Goal: Task Accomplishment & Management: Manage account settings

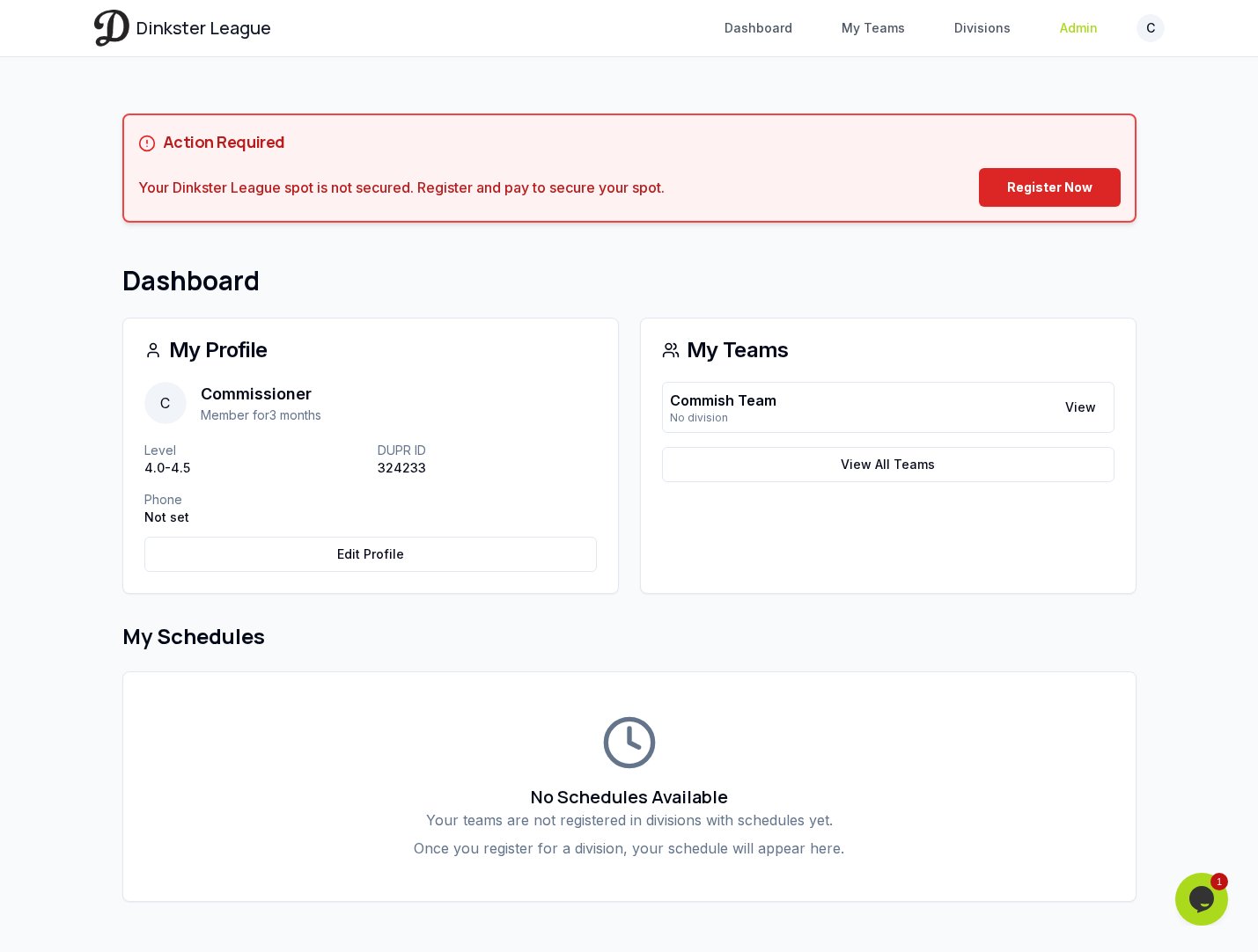
click at [1079, 32] on link "Admin" at bounding box center [1078, 28] width 59 height 32
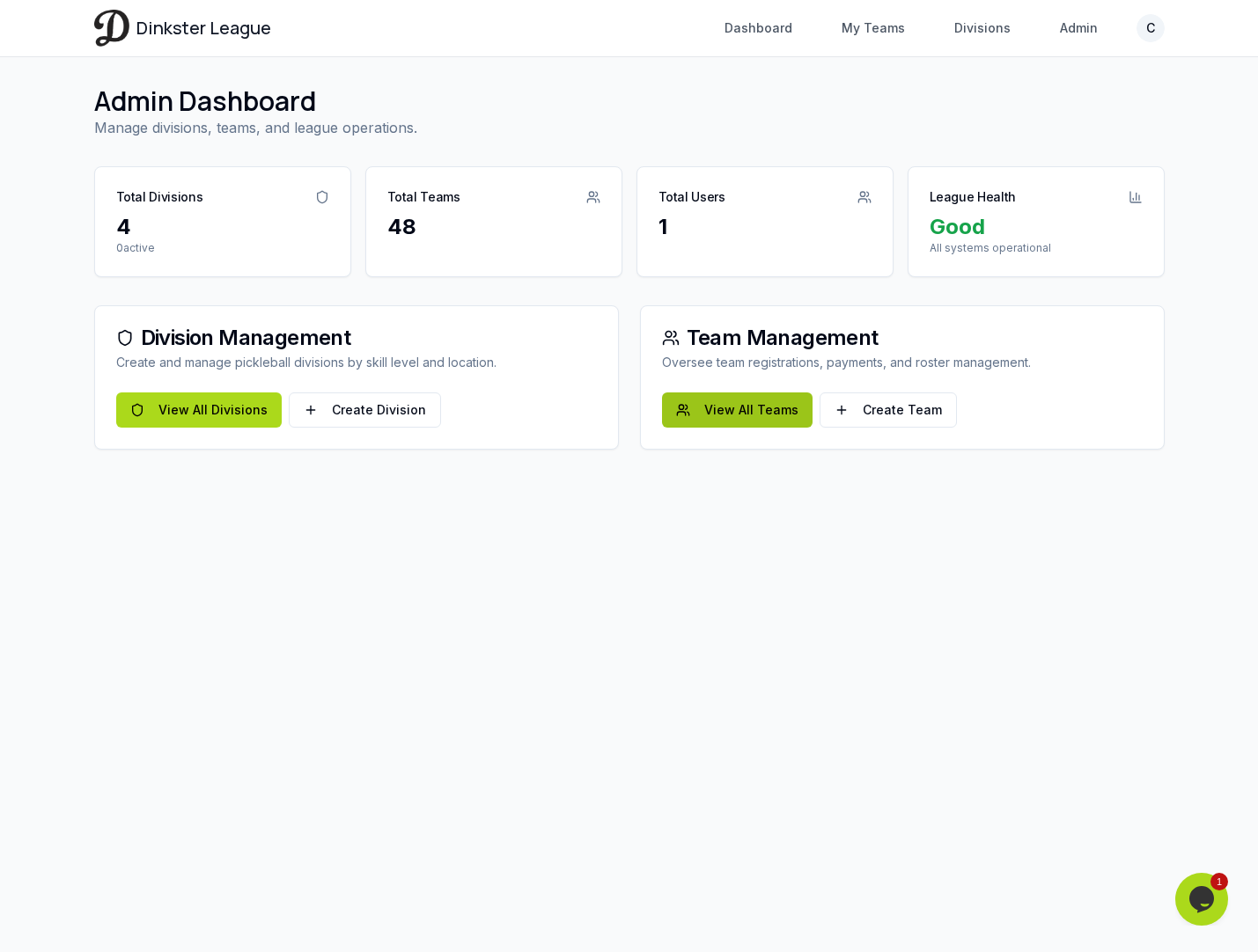
click at [721, 419] on link "View All Teams" at bounding box center [737, 410] width 150 height 35
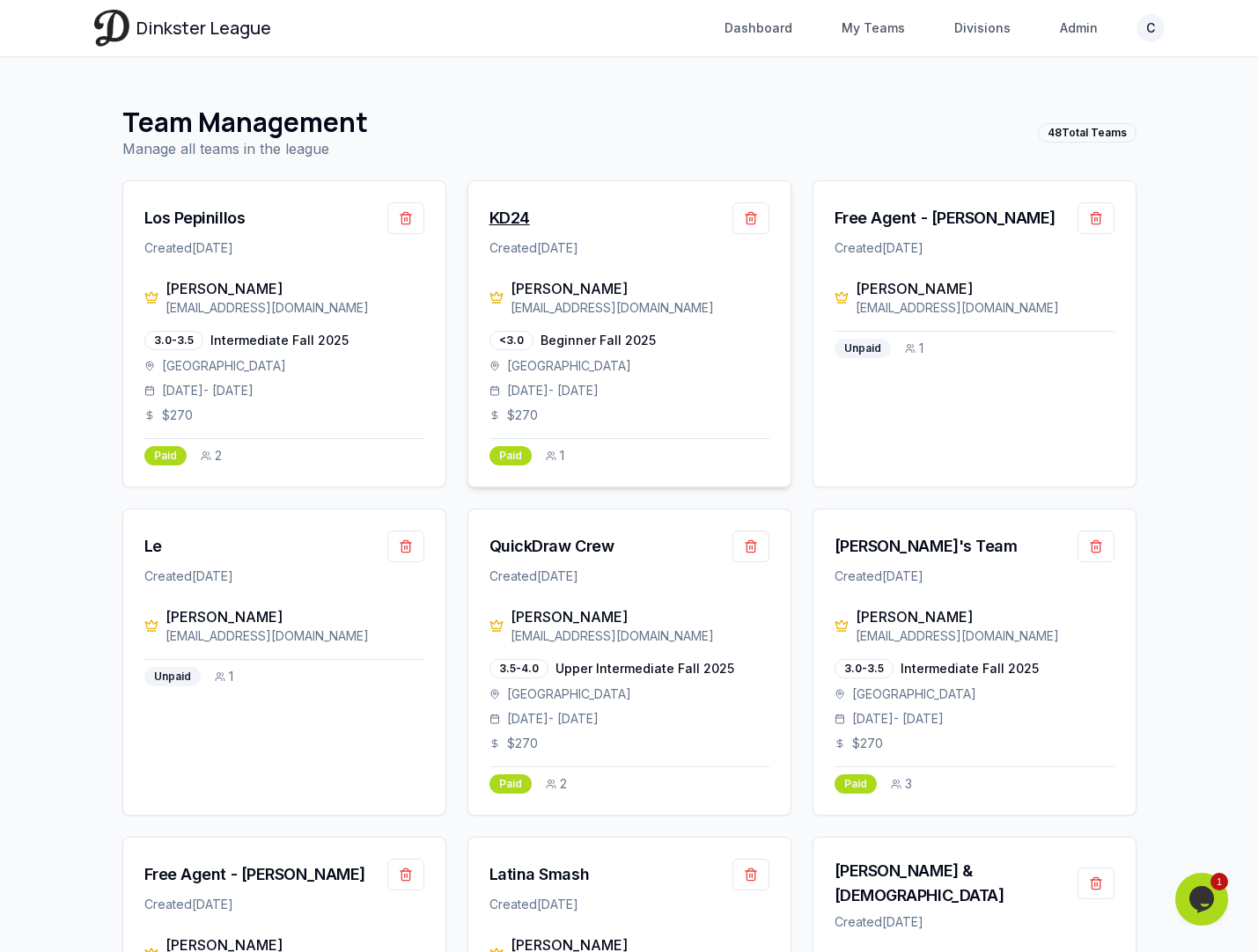
click at [513, 218] on div "KD24" at bounding box center [509, 218] width 41 height 24
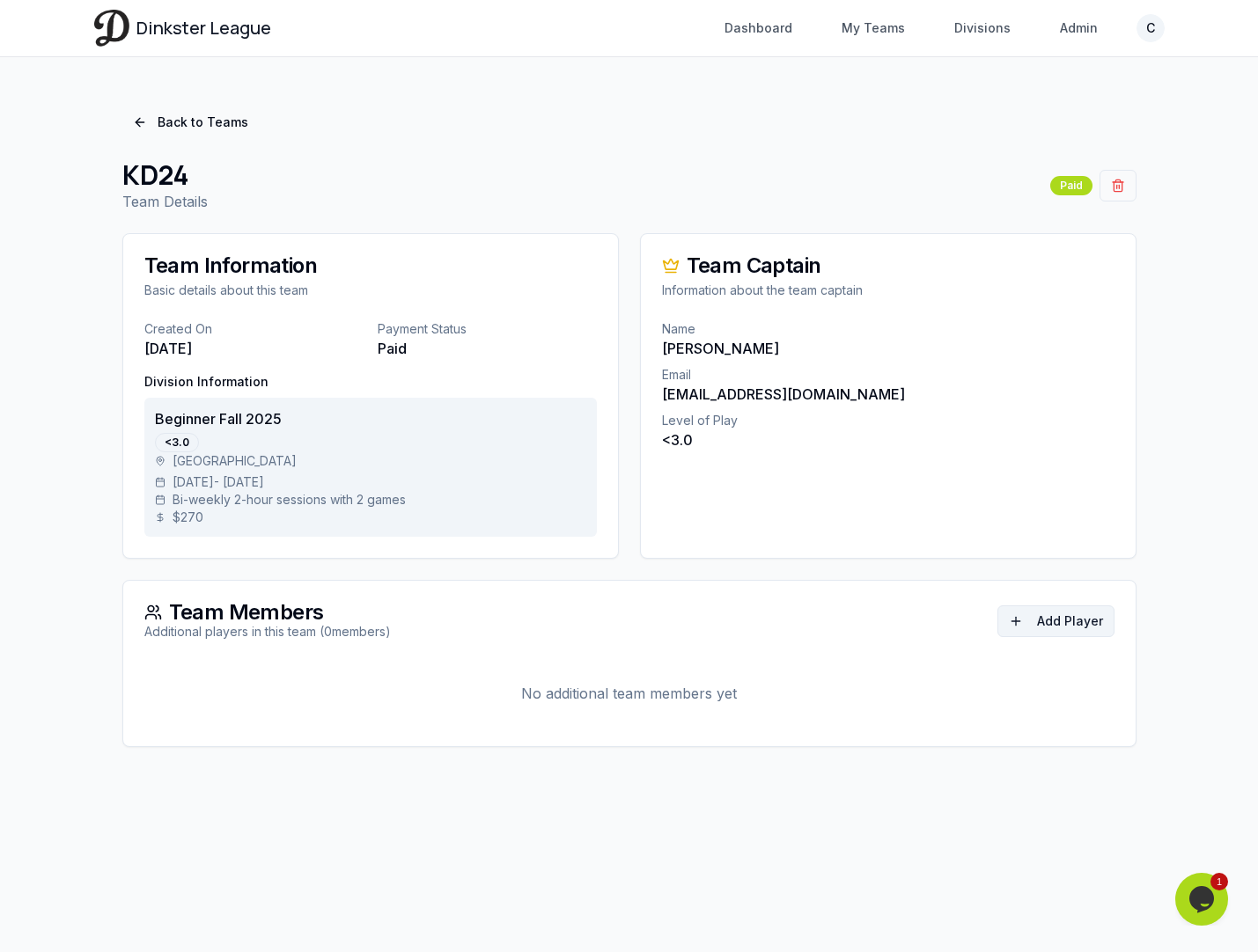
click at [1060, 625] on button "Add Player" at bounding box center [1055, 621] width 117 height 32
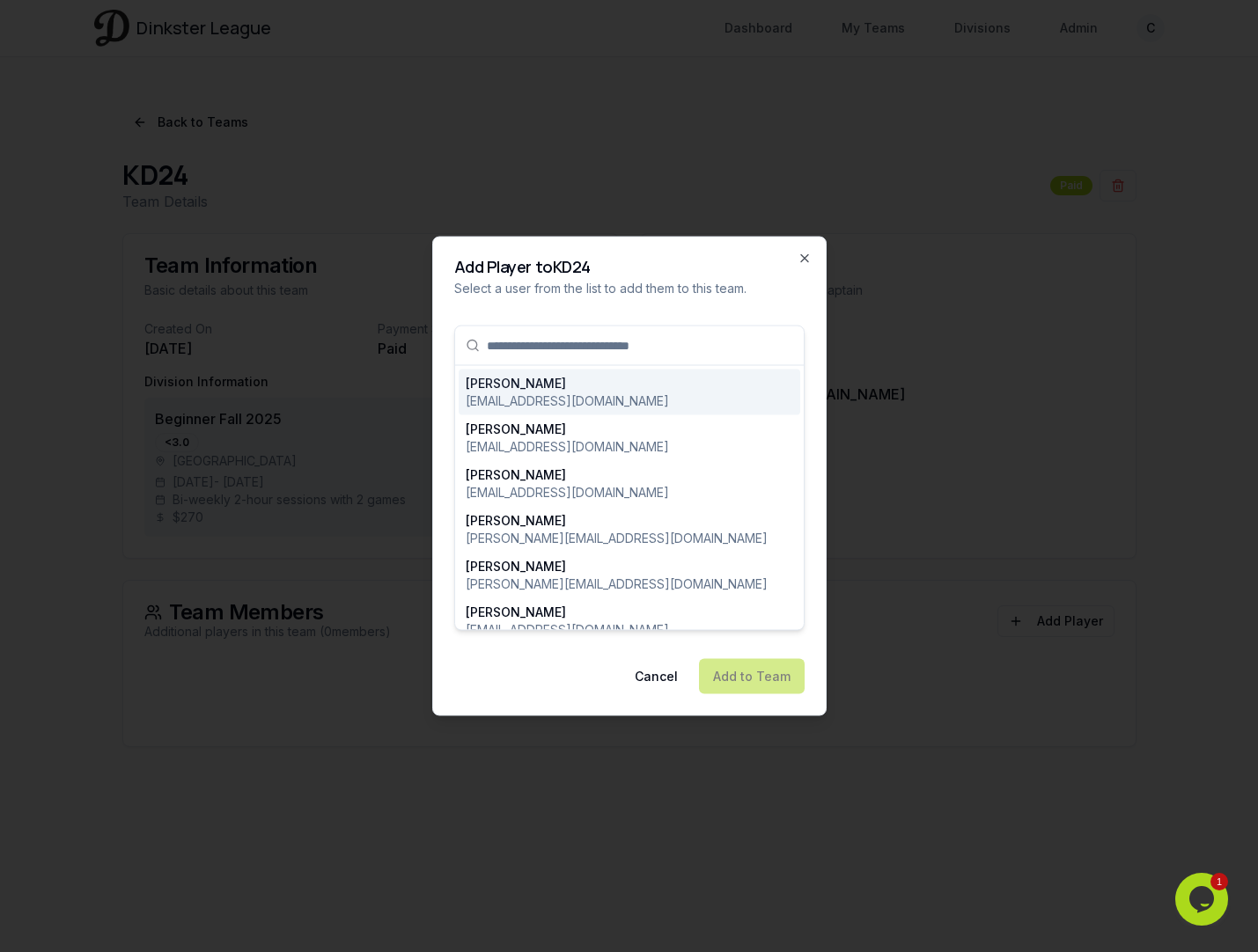
type input "**********"
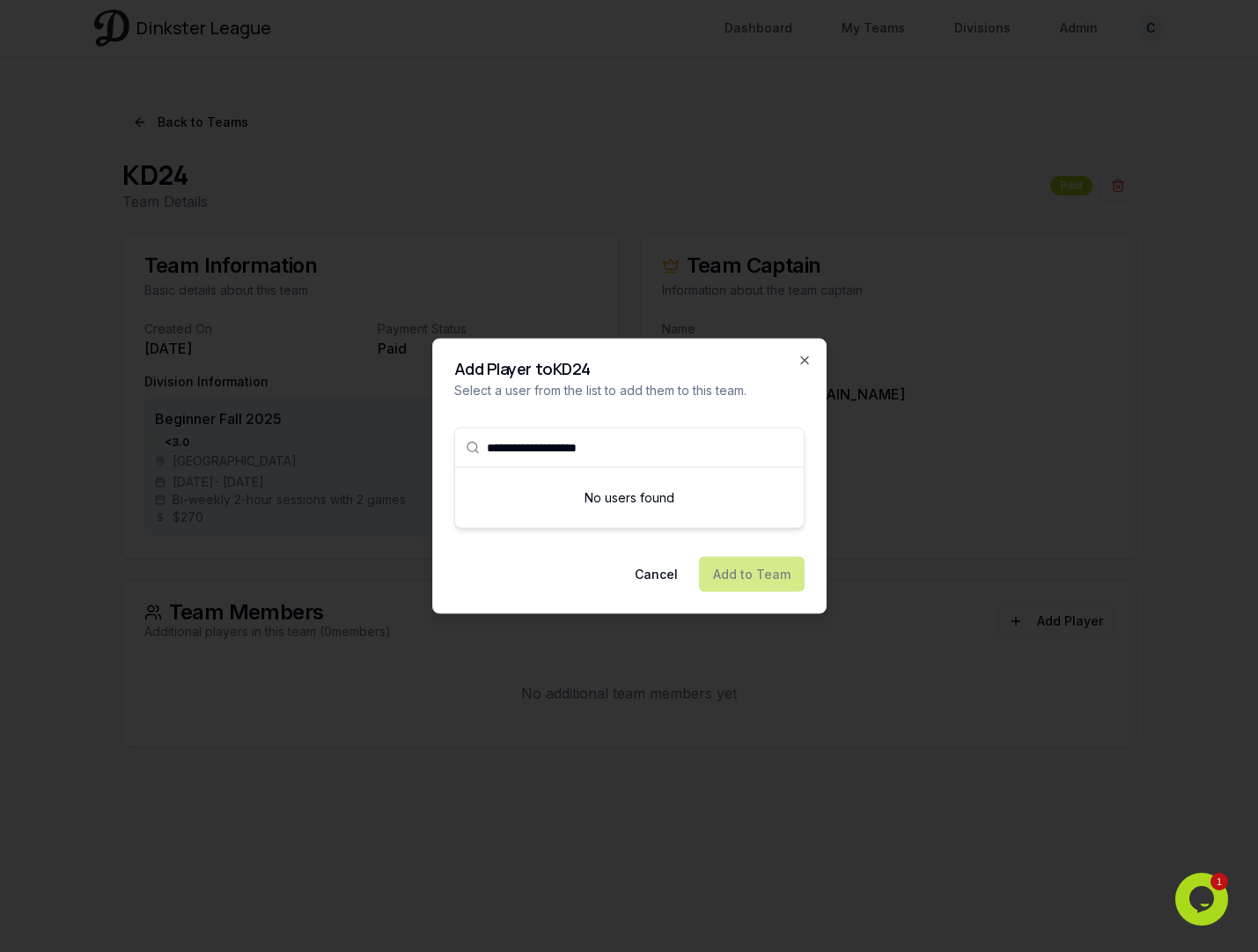
click at [636, 439] on input "**********" at bounding box center [639, 448] width 307 height 39
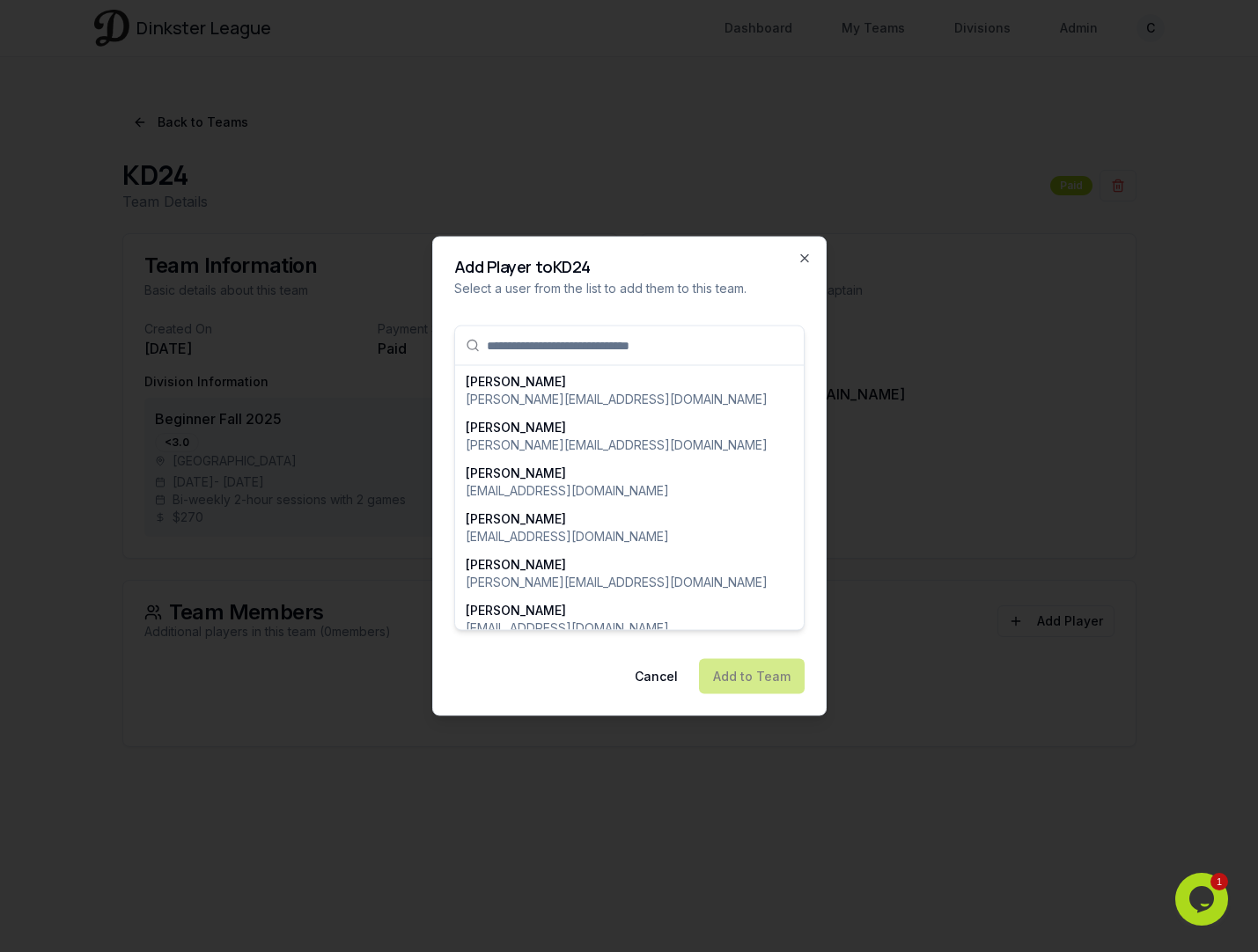
scroll to position [171, 0]
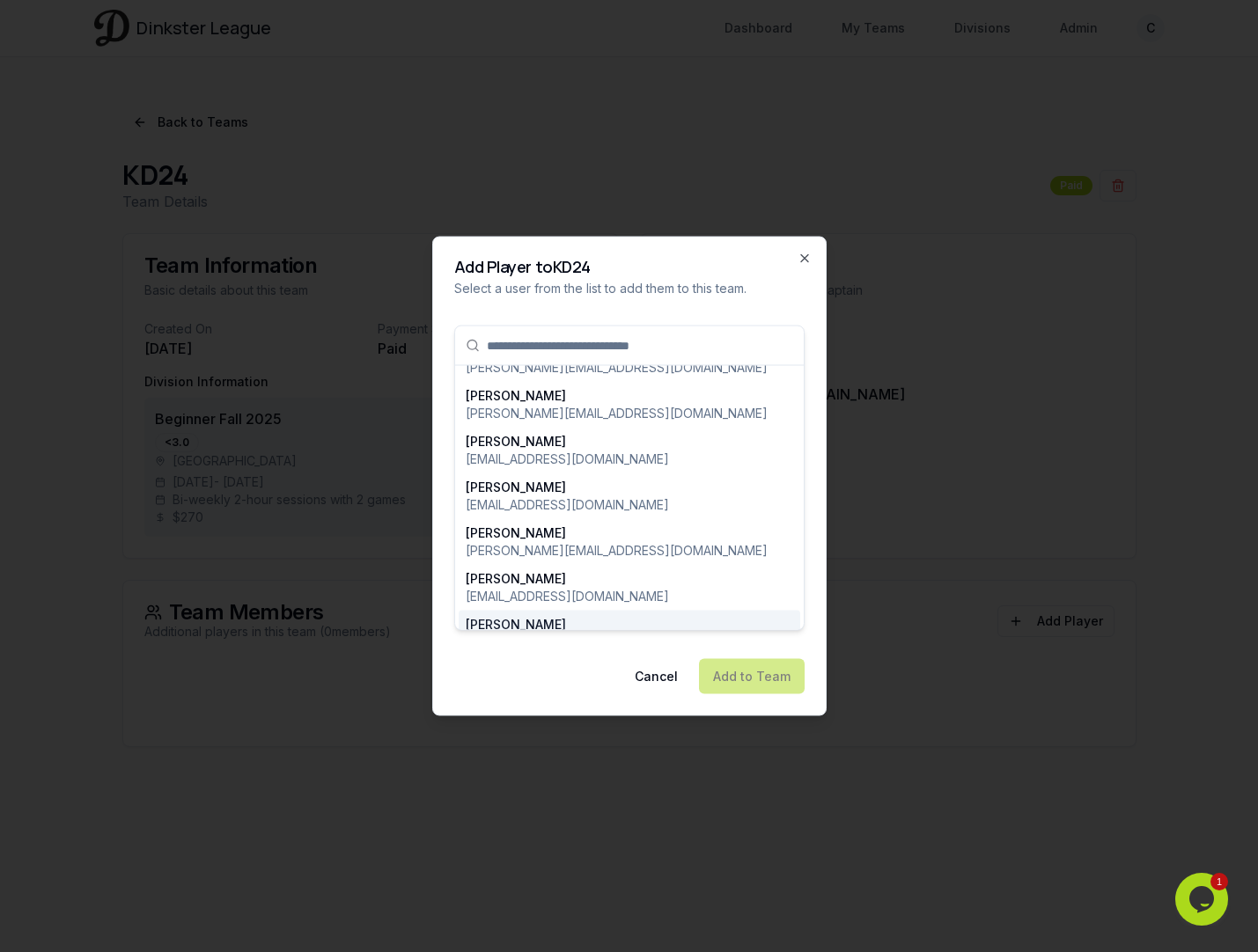
click at [468, 682] on div "Cancel Add to Team" at bounding box center [629, 676] width 350 height 35
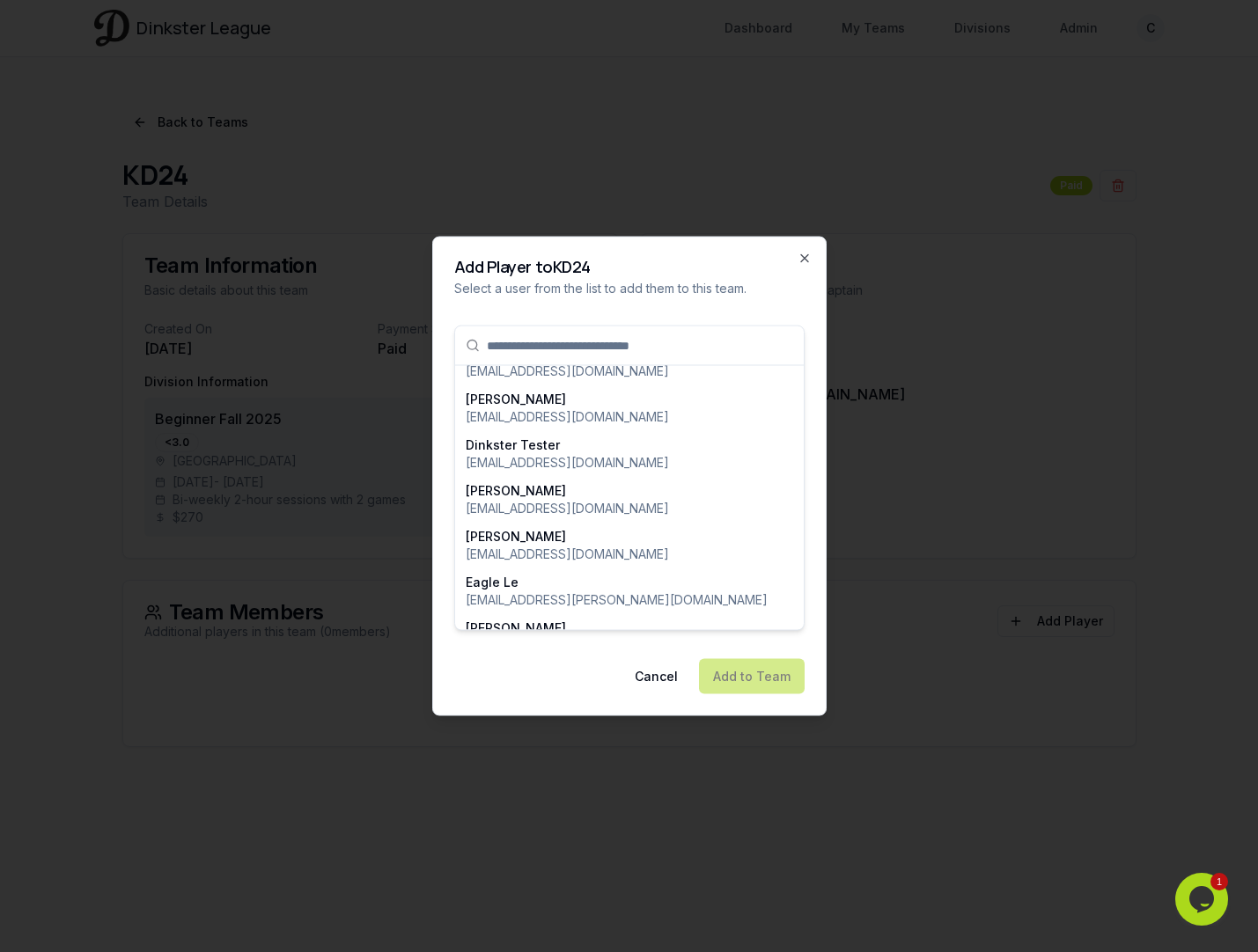
scroll to position [2010, 0]
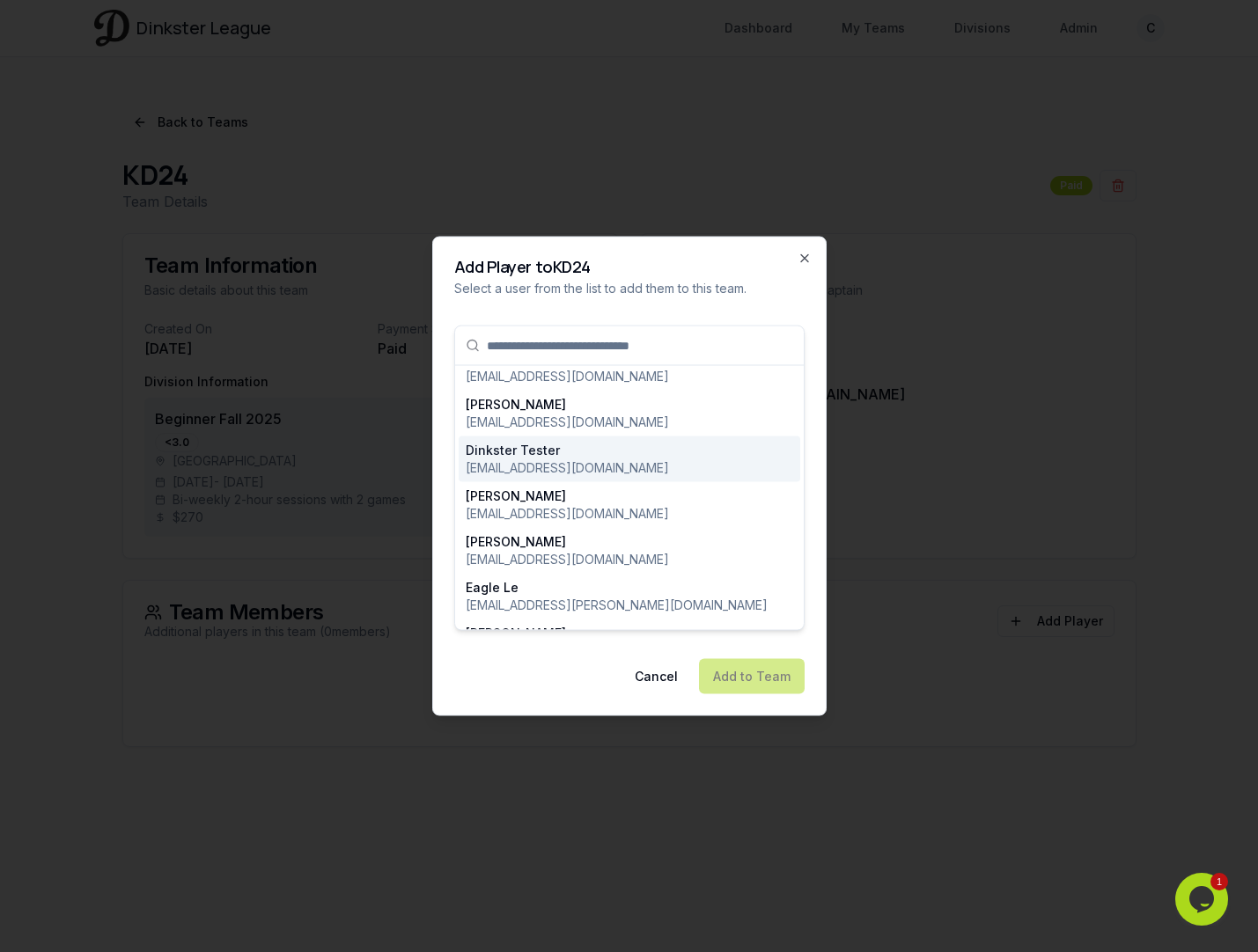
click at [563, 459] on p "[EMAIL_ADDRESS][DOMAIN_NAME]" at bounding box center [567, 467] width 203 height 17
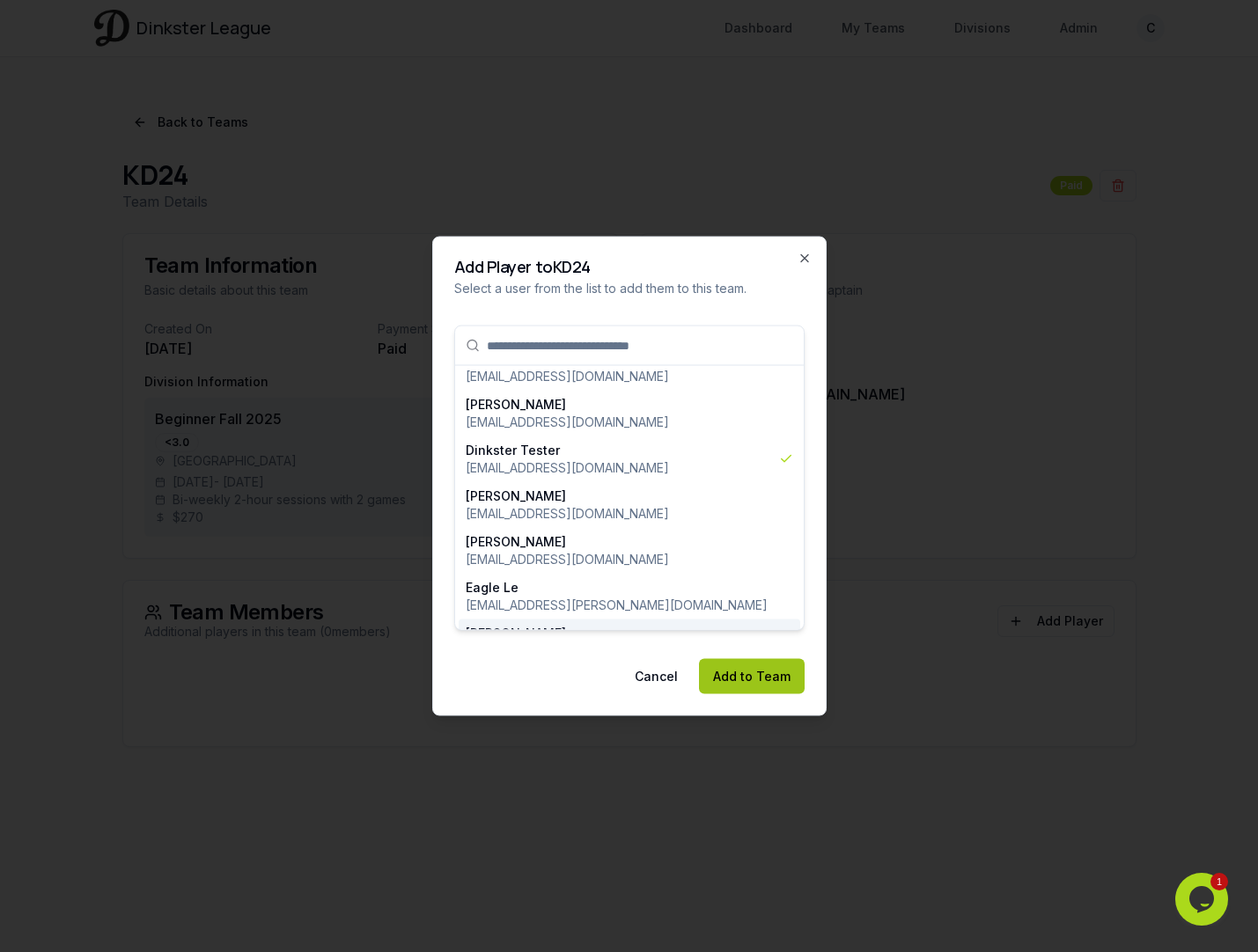
click at [771, 677] on button "Add to Team" at bounding box center [752, 676] width 106 height 35
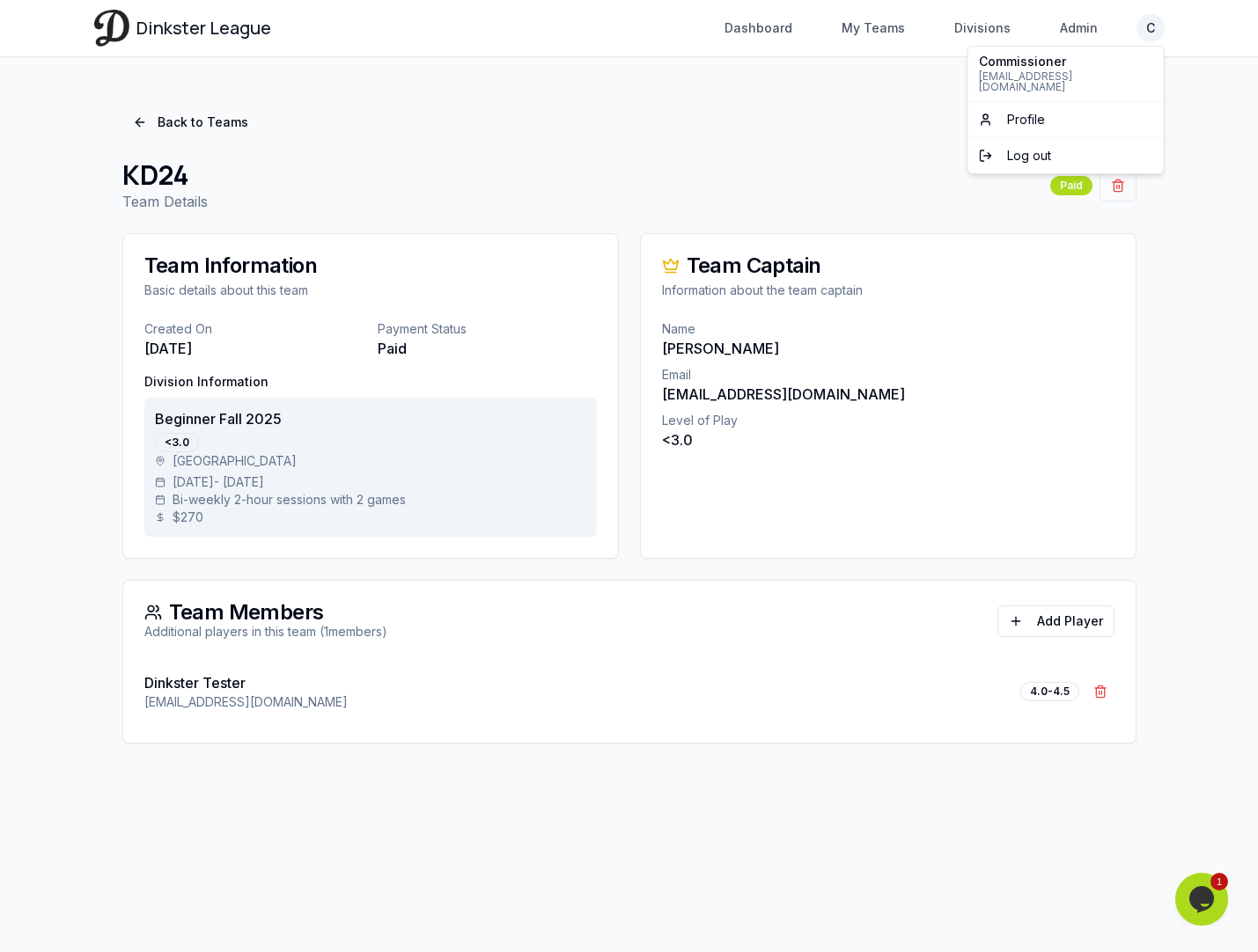
click at [1151, 36] on html "Dinkster League Dashboard My Teams Divisions Admin C Toggle navigation menu Das…" at bounding box center [629, 476] width 1258 height 952
drag, startPoint x: 1051, startPoint y: 142, endPoint x: 992, endPoint y: 657, distance: 518.4
click at [993, 658] on html "Dinkster League Dashboard My Teams Divisions Admin C Toggle navigation menu Das…" at bounding box center [629, 476] width 1258 height 952
click at [1018, 649] on html "Dinkster League Dashboard My Teams Divisions Admin C Toggle navigation menu Das…" at bounding box center [629, 476] width 1258 height 952
click at [1026, 627] on button "Add Player" at bounding box center [1055, 621] width 117 height 32
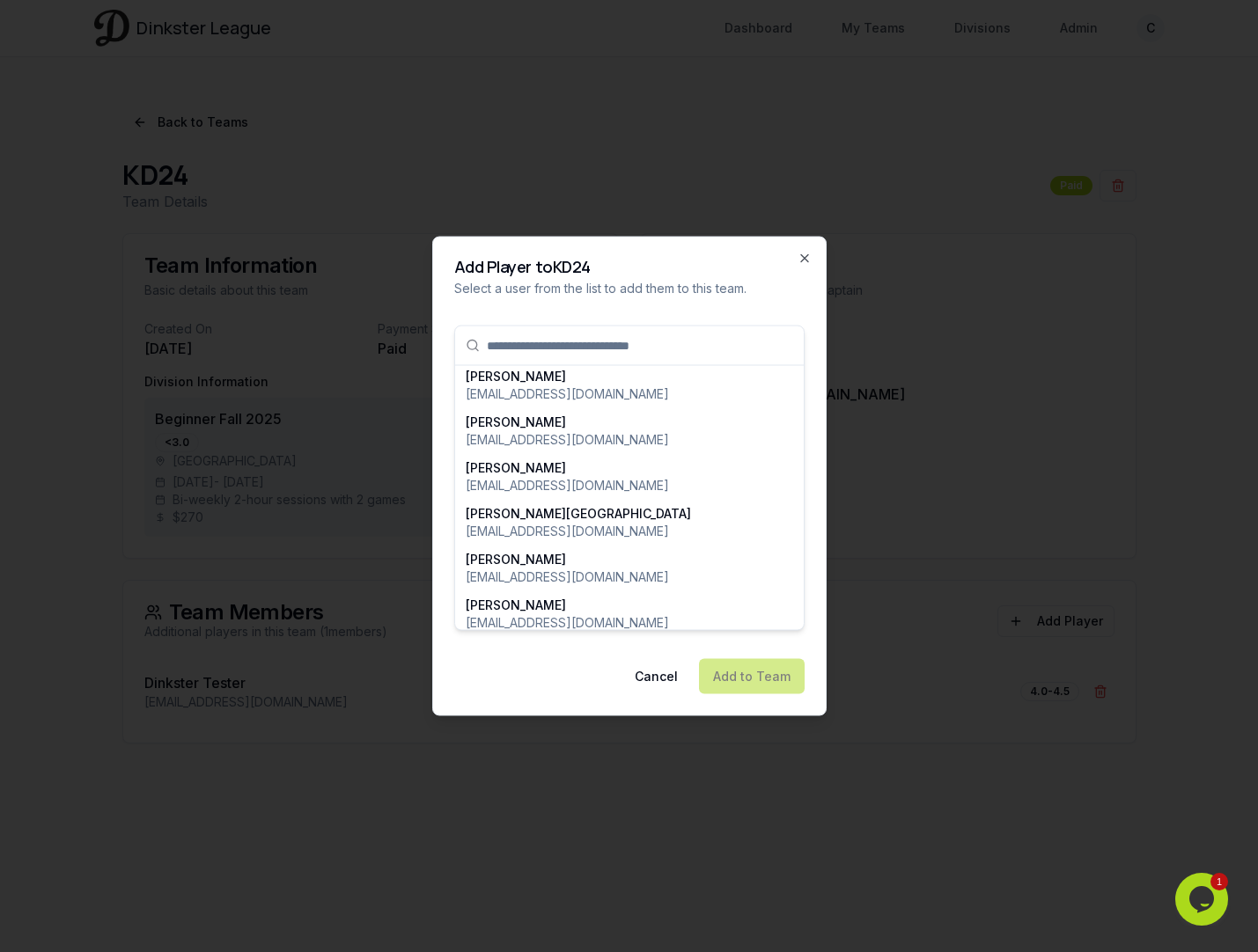
scroll to position [4132, 0]
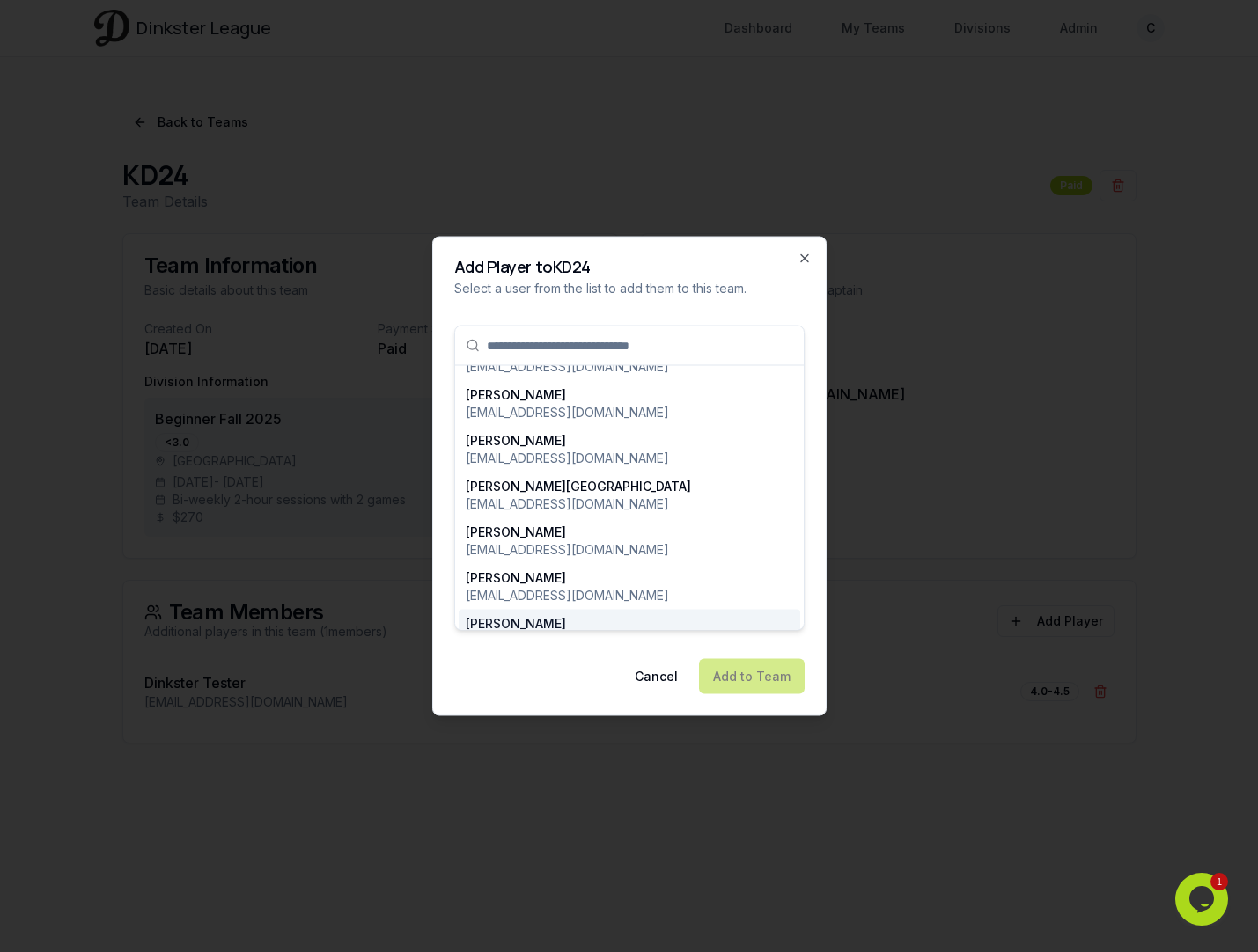
click at [599, 633] on p "[EMAIL_ADDRESS][DOMAIN_NAME]" at bounding box center [567, 641] width 203 height 17
click at [760, 674] on button "Add to Team" at bounding box center [752, 676] width 106 height 35
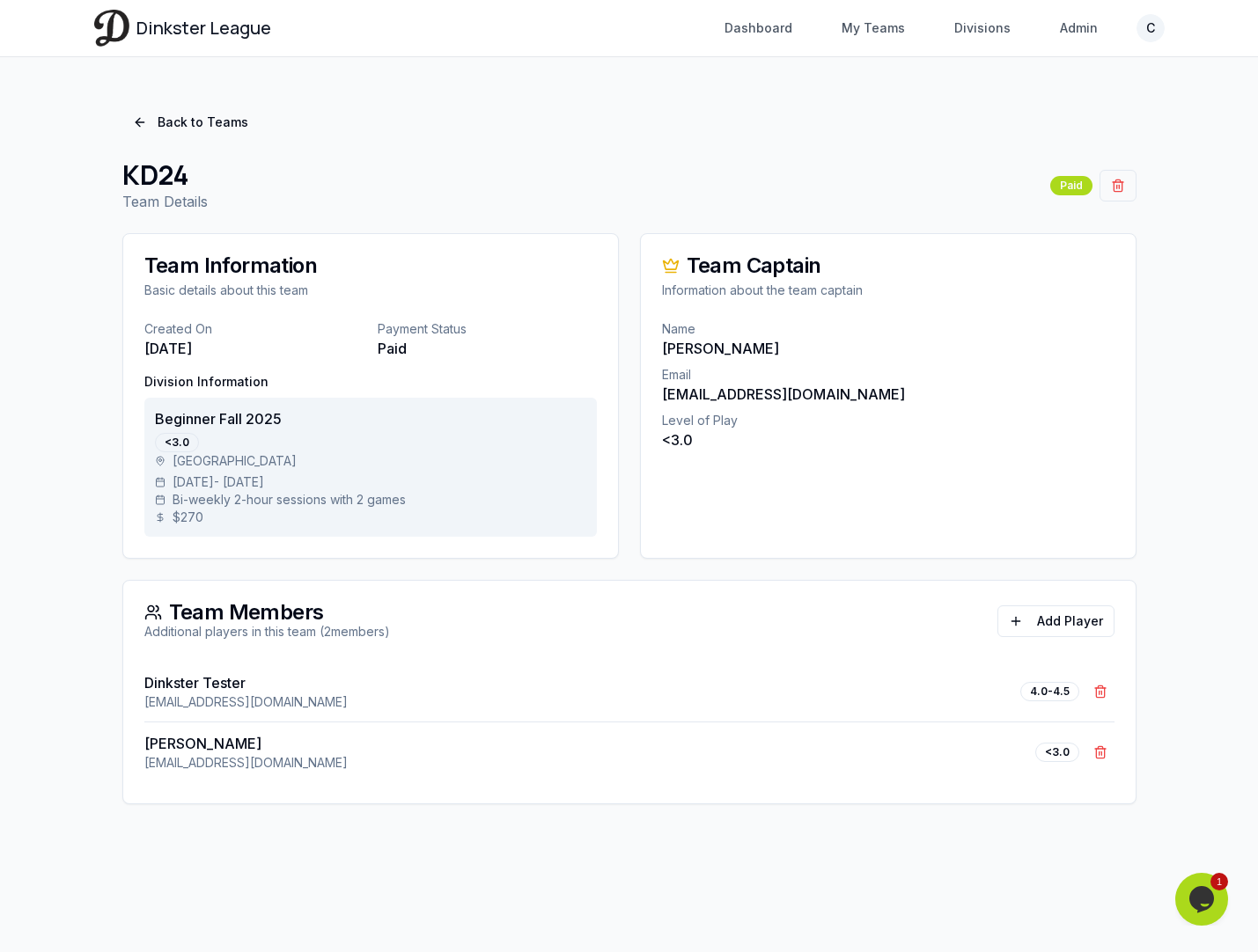
click at [1142, 47] on div "Dinkster League Dashboard My Teams Divisions Admin C Toggle navigation menu Das…" at bounding box center [629, 28] width 1071 height 56
click at [1146, 33] on html "Dinkster League Dashboard My Teams Divisions Admin C Toggle navigation menu Das…" at bounding box center [629, 476] width 1258 height 952
click at [1064, 146] on div "Log out" at bounding box center [1066, 156] width 188 height 28
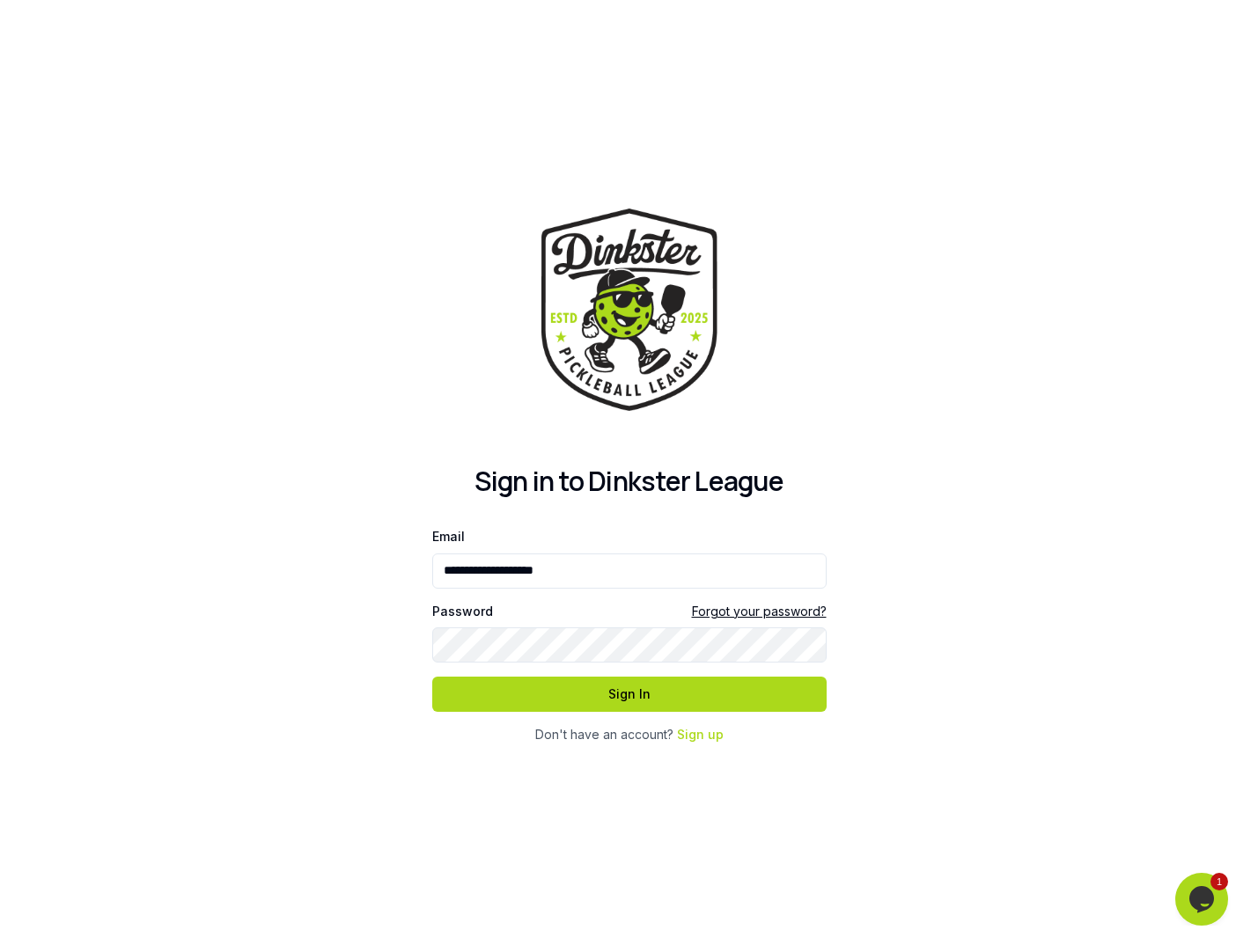
click at [432, 596] on div at bounding box center [432, 596] width 0 height 0
type input "**********"
click at [679, 702] on button "Sign In" at bounding box center [629, 694] width 394 height 35
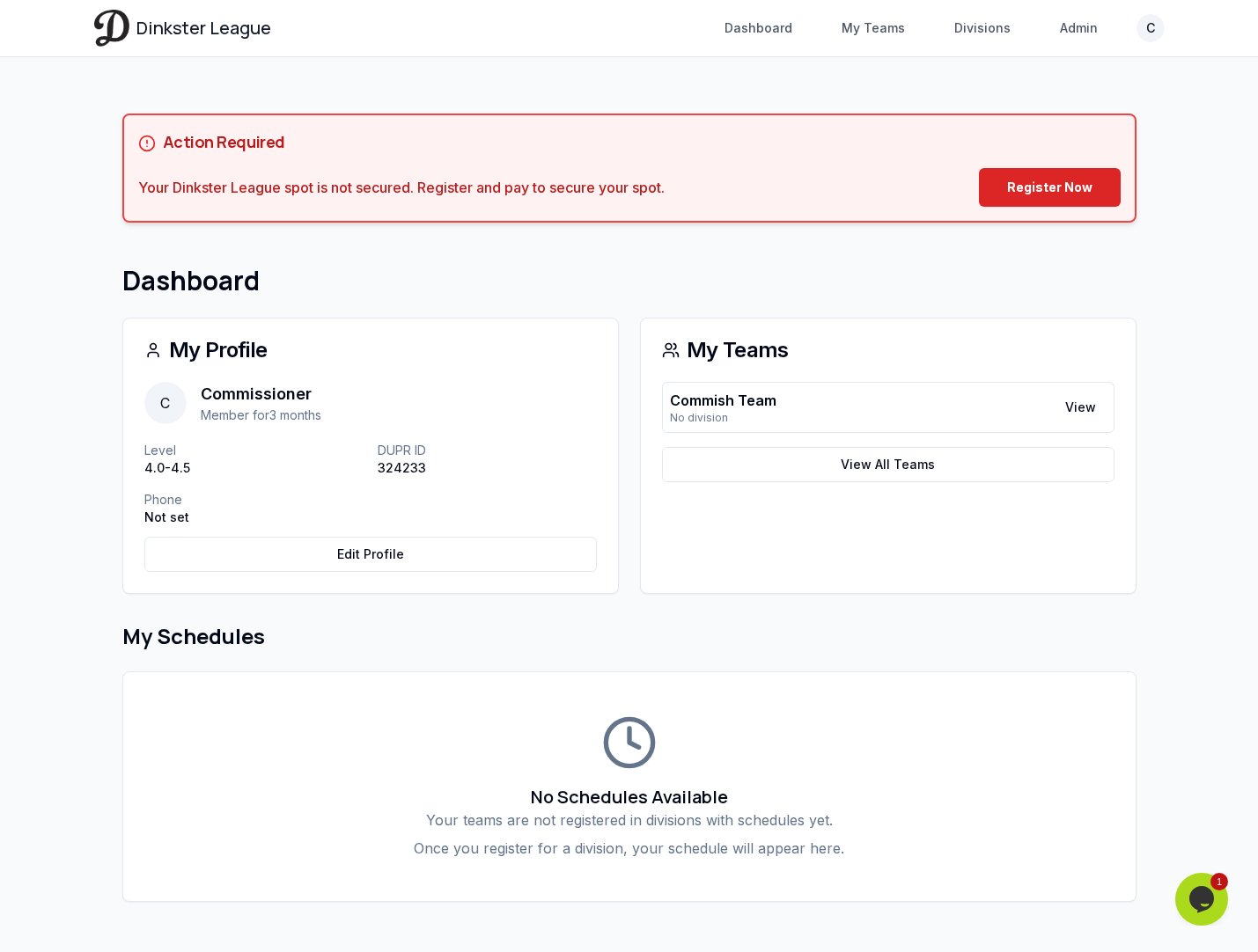
click at [1141, 41] on nav "Dashboard My Teams Divisions Admin C" at bounding box center [939, 28] width 450 height 32
click at [1146, 35] on html "Dinkster League Dashboard My Teams Divisions Admin C Toggle navigation menu Das…" at bounding box center [629, 479] width 1258 height 958
click at [1037, 147] on span "Log out" at bounding box center [1029, 156] width 44 height 17
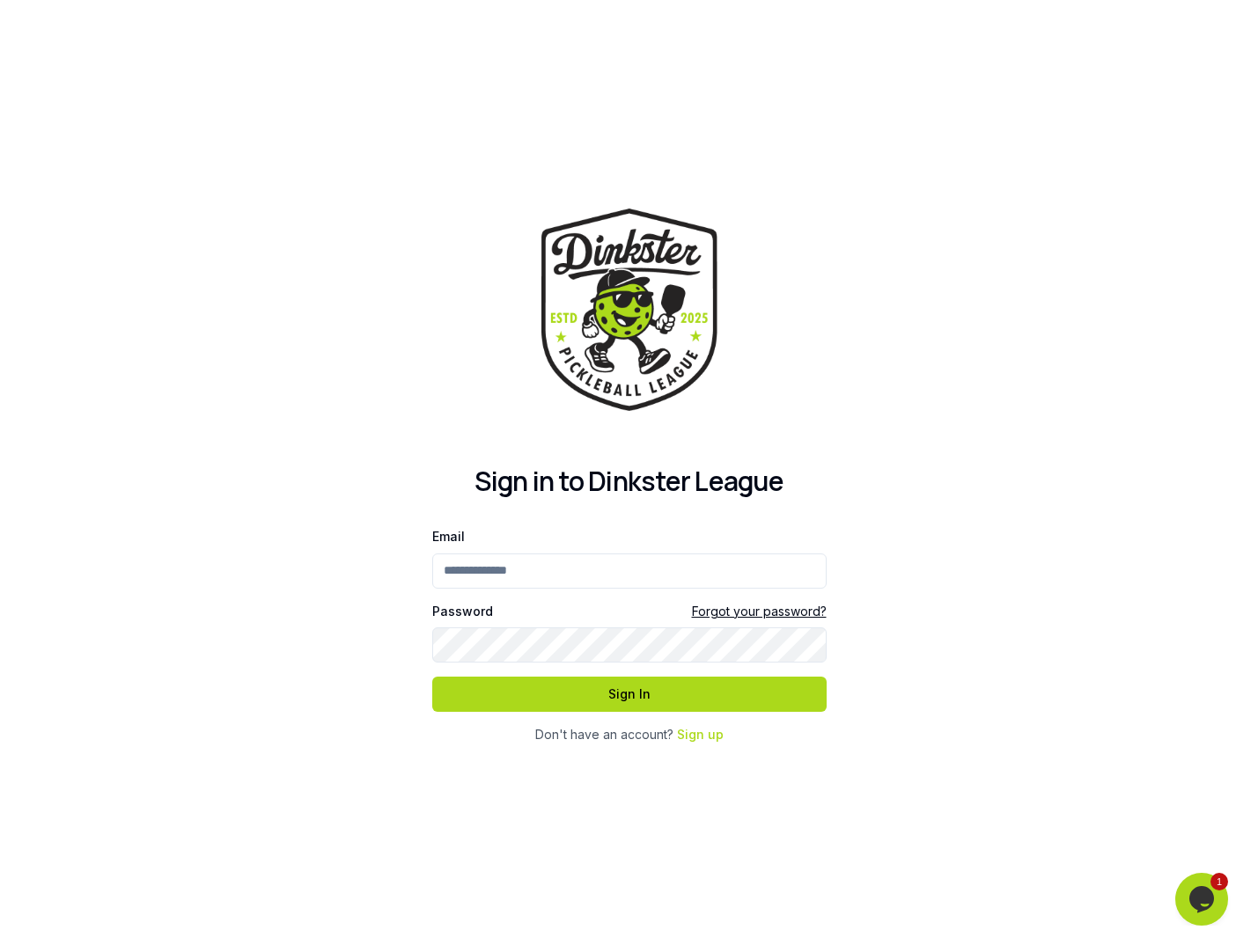
type input "**********"
click at [780, 569] on input "**********" at bounding box center [629, 570] width 394 height 35
click at [432, 596] on div at bounding box center [432, 596] width 0 height 0
click at [645, 700] on button "Sign In" at bounding box center [629, 694] width 394 height 35
